Goal: Find specific page/section: Find specific page/section

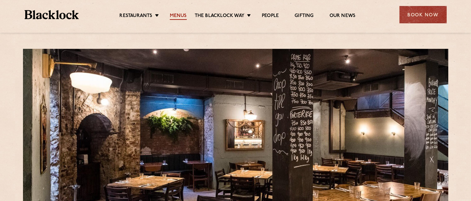
click at [177, 19] on link "Menus" at bounding box center [178, 16] width 17 height 7
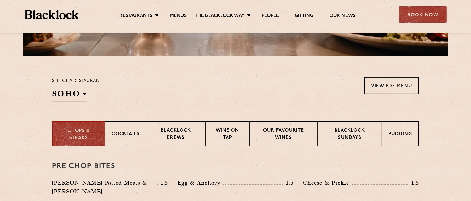
scroll to position [213, 0]
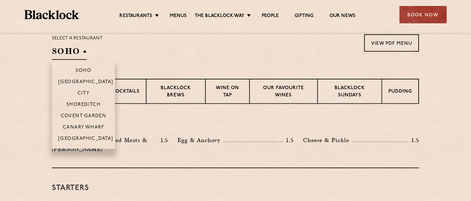
drag, startPoint x: 67, startPoint y: 54, endPoint x: 72, endPoint y: 53, distance: 4.9
click at [68, 55] on h2 "SOHO" at bounding box center [69, 53] width 35 height 14
drag, startPoint x: 76, startPoint y: 127, endPoint x: 86, endPoint y: 127, distance: 10.7
click at [76, 127] on p "Canary Wharf" at bounding box center [84, 128] width 42 height 6
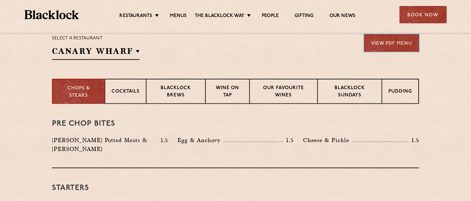
click at [381, 37] on link "View PDF Menu" at bounding box center [391, 42] width 55 height 17
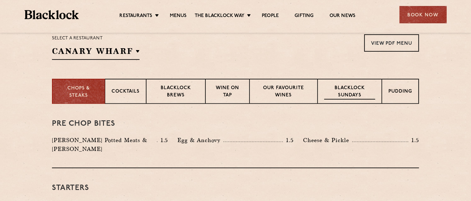
click at [346, 89] on p "Blacklock Sundays" at bounding box center [349, 92] width 51 height 15
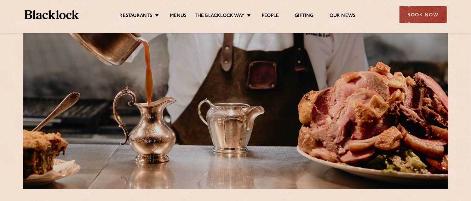
scroll to position [0, 0]
